Goal: Entertainment & Leisure: Consume media (video, audio)

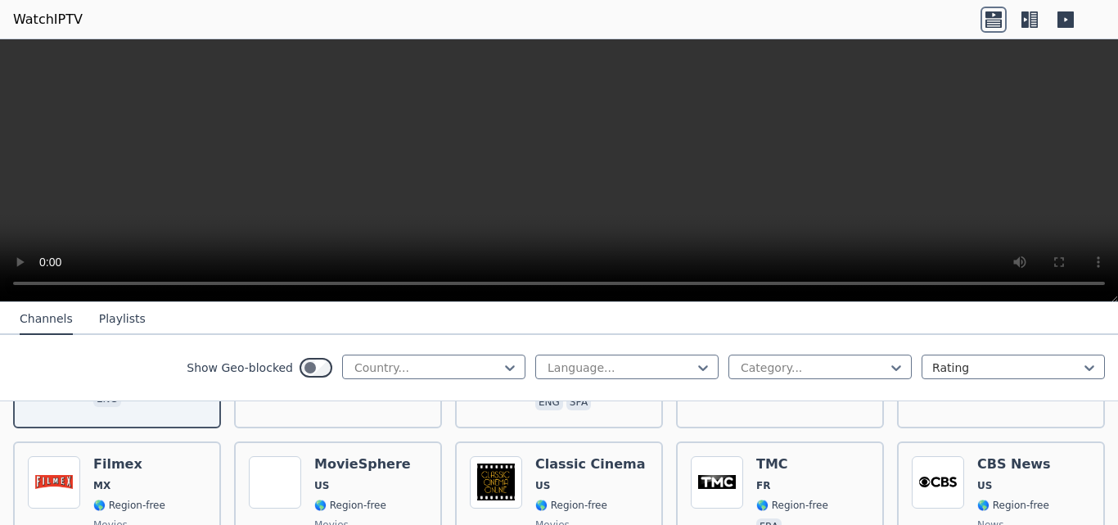
scroll to position [223, 0]
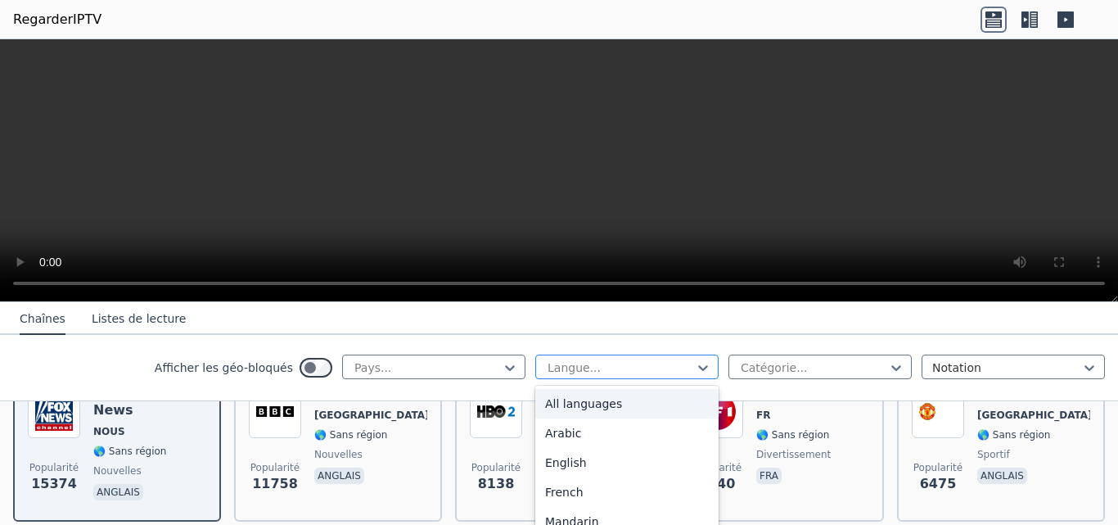
click at [624, 376] on div at bounding box center [620, 367] width 149 height 16
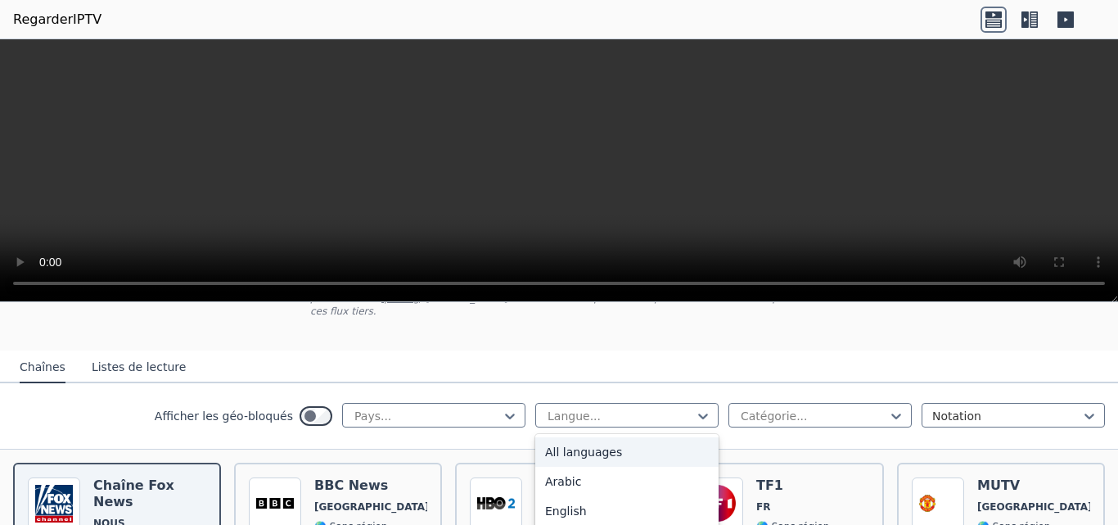
click at [627, 468] on div "Arabic" at bounding box center [626, 480] width 183 height 29
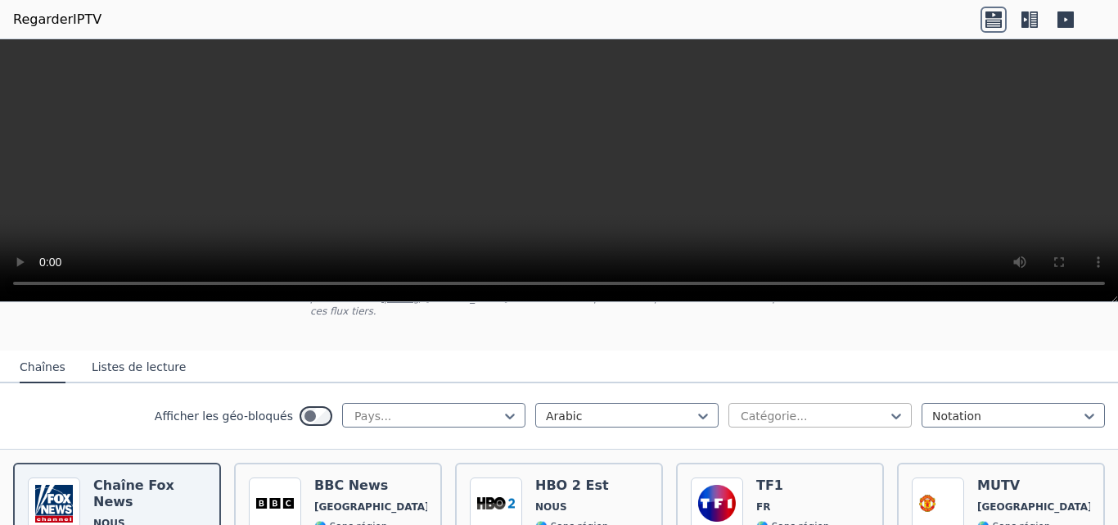
click at [783, 408] on div at bounding box center [813, 416] width 149 height 16
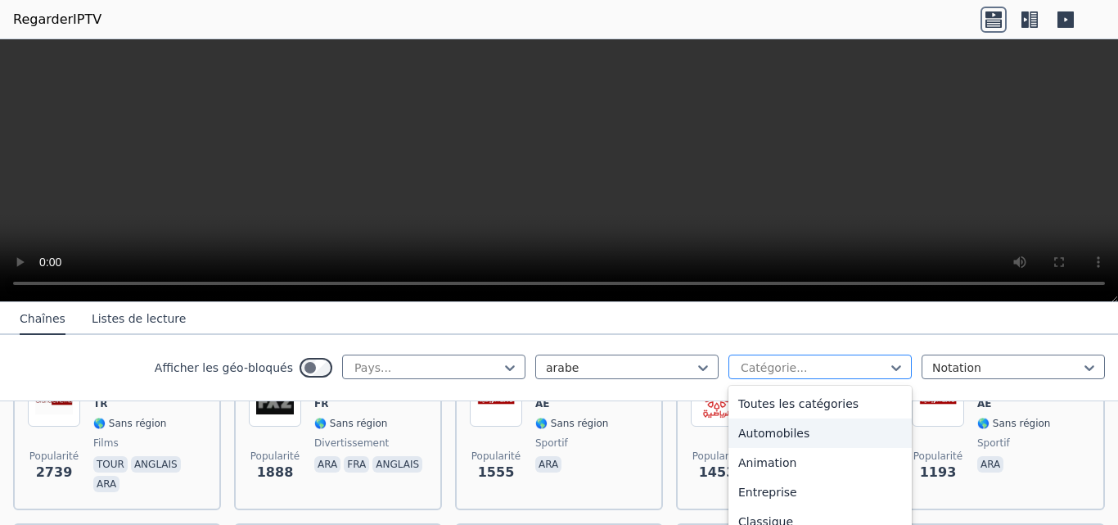
click at [827, 366] on div at bounding box center [813, 367] width 149 height 16
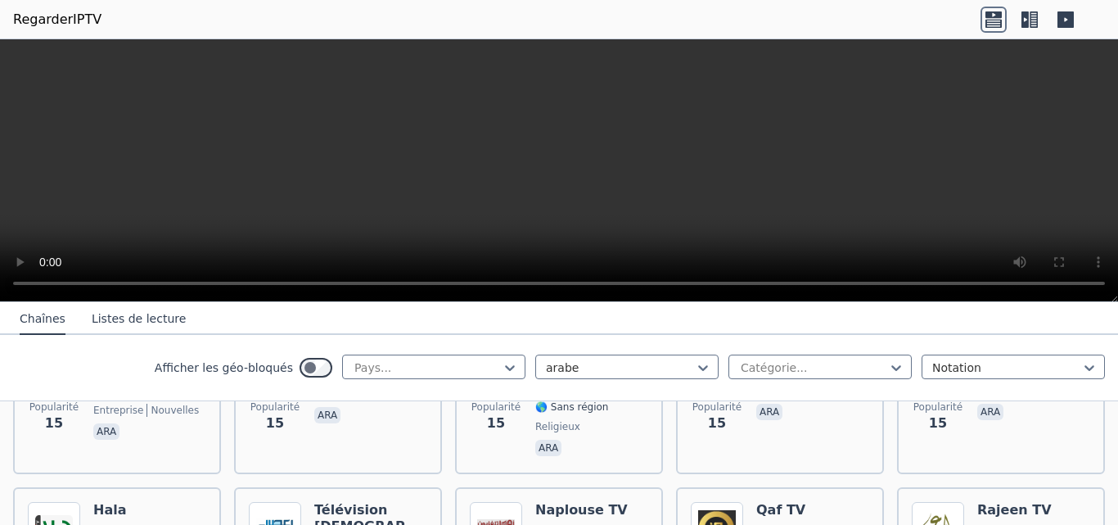
scroll to position [7873, 0]
click at [502, 367] on icon at bounding box center [510, 367] width 16 height 16
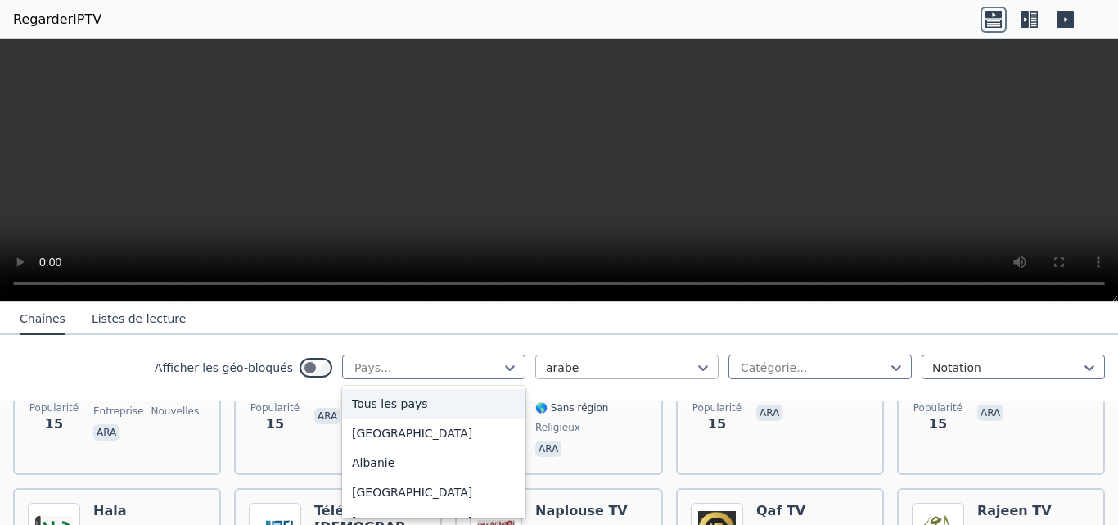
click at [628, 365] on div at bounding box center [620, 367] width 149 height 16
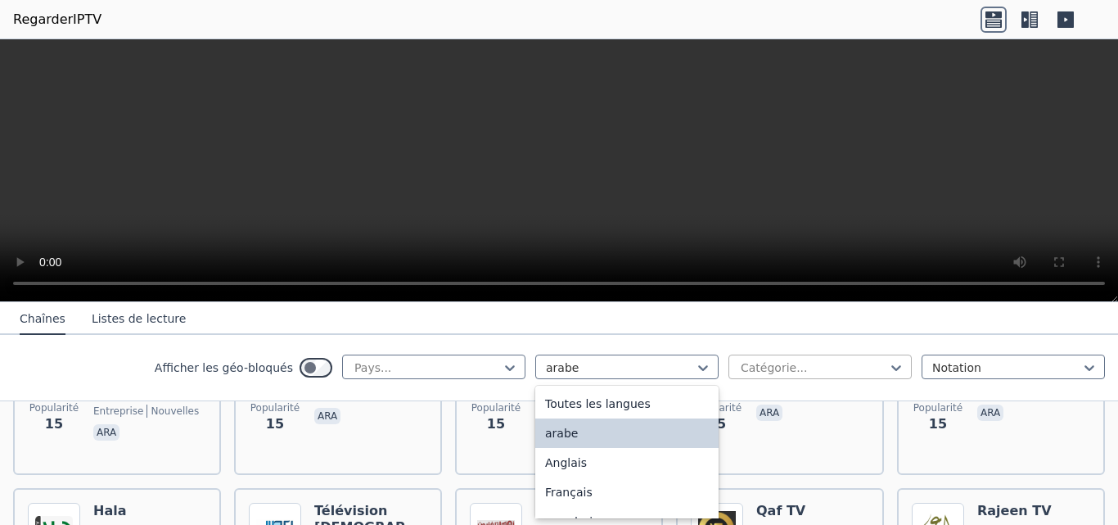
click at [744, 370] on div at bounding box center [813, 367] width 149 height 16
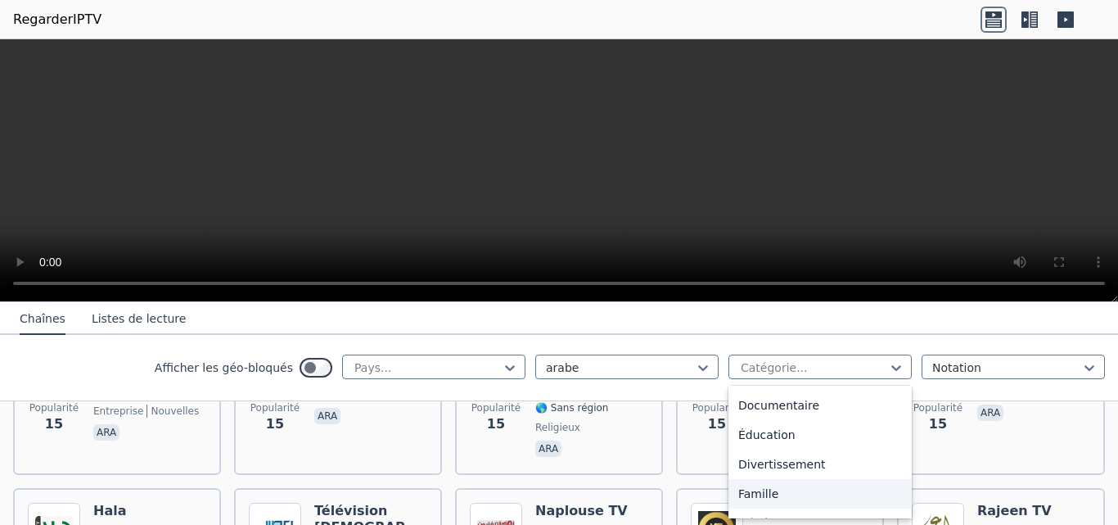
scroll to position [669, 0]
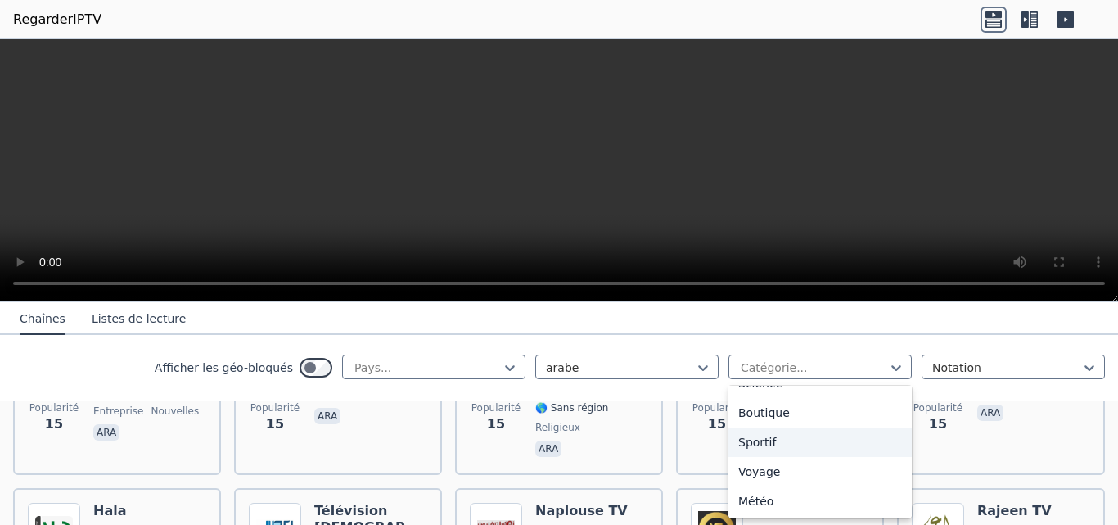
click at [770, 439] on div "Sportif" at bounding box center [819, 441] width 183 height 29
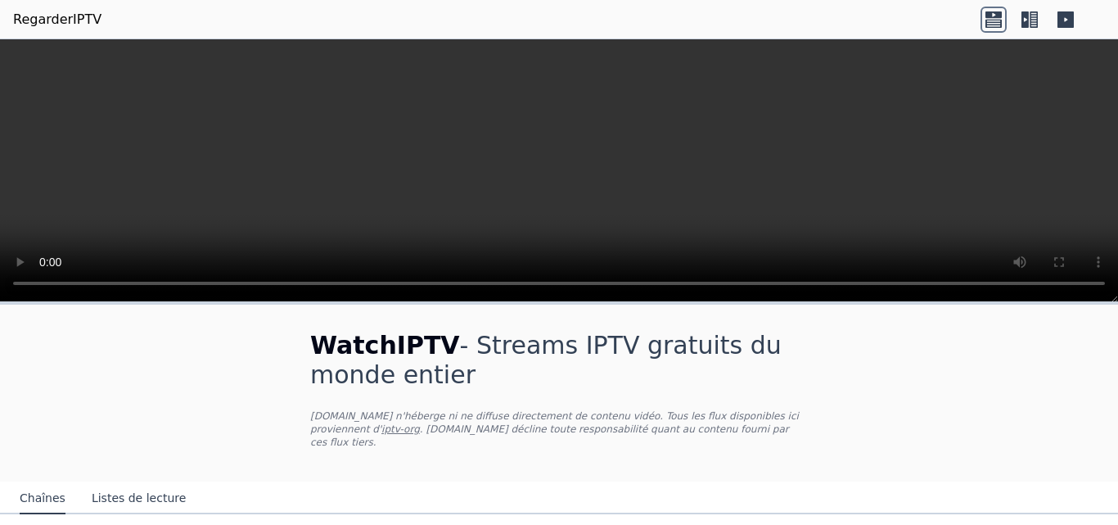
click at [65, 21] on font "RegarderIPTV" at bounding box center [57, 19] width 88 height 16
click at [1027, 21] on icon at bounding box center [1024, 19] width 7 height 16
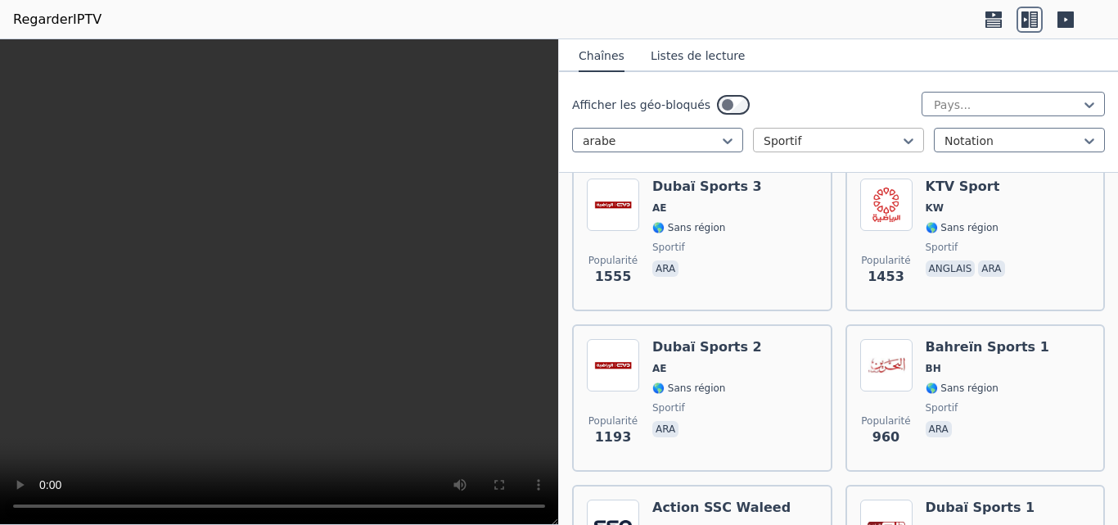
scroll to position [202, 0]
click at [709, 137] on div at bounding box center [651, 141] width 137 height 16
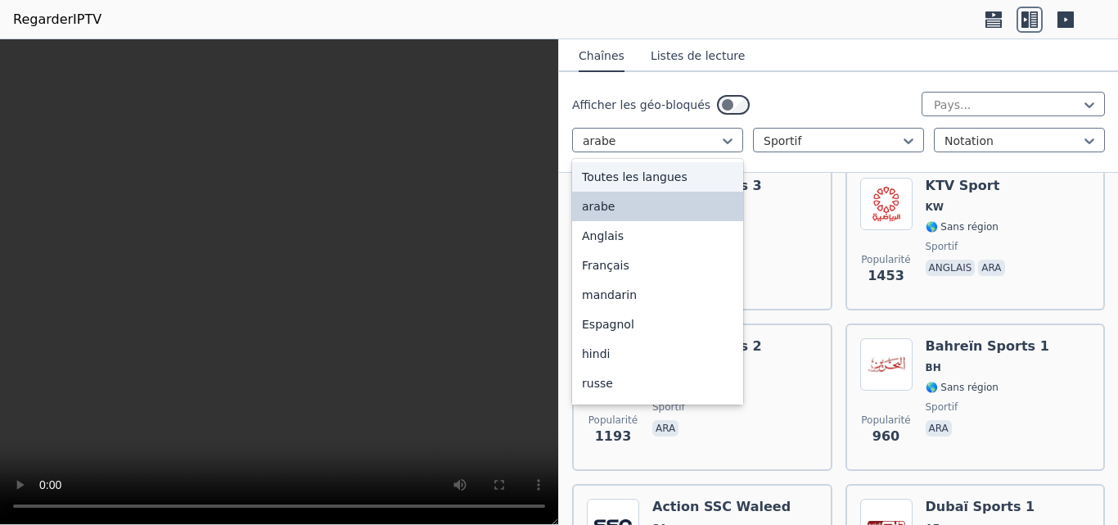
click at [672, 178] on font "Toutes les langues" at bounding box center [635, 176] width 106 height 13
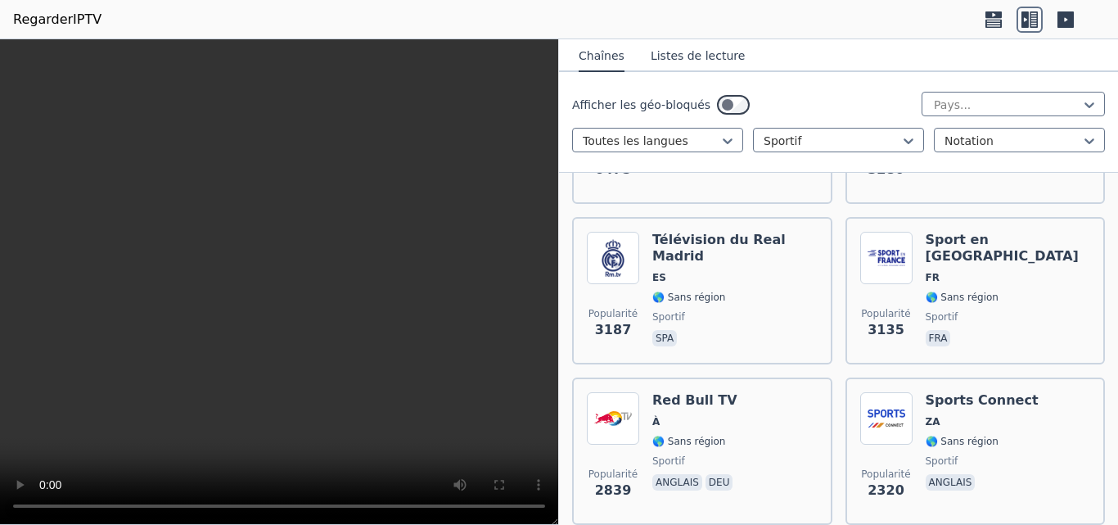
scroll to position [308, 0]
click at [692, 277] on div "Télévision du Real Madrid ES 🌎 Sans région sportif spa" at bounding box center [734, 291] width 165 height 118
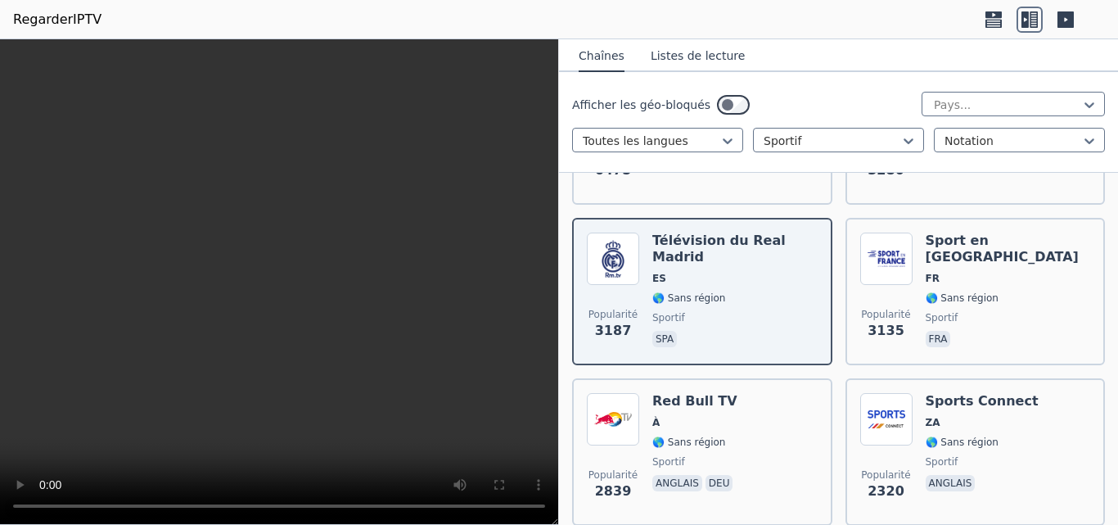
click at [119, 164] on video at bounding box center [279, 281] width 558 height 485
